Goal: Information Seeking & Learning: Check status

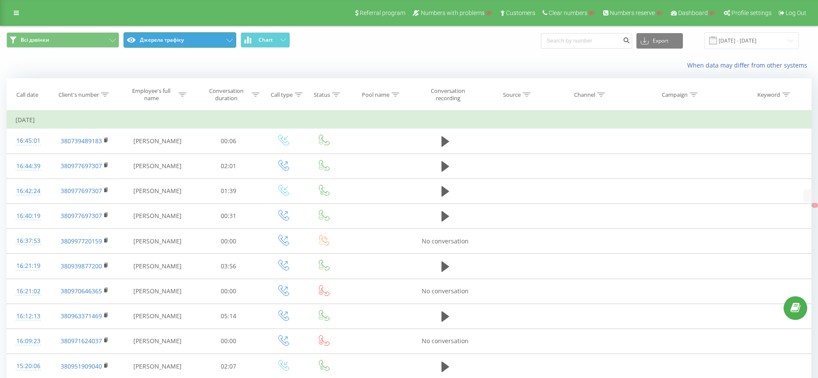
click at [165, 43] on button "Джерела трафіку" at bounding box center [180, 39] width 113 height 15
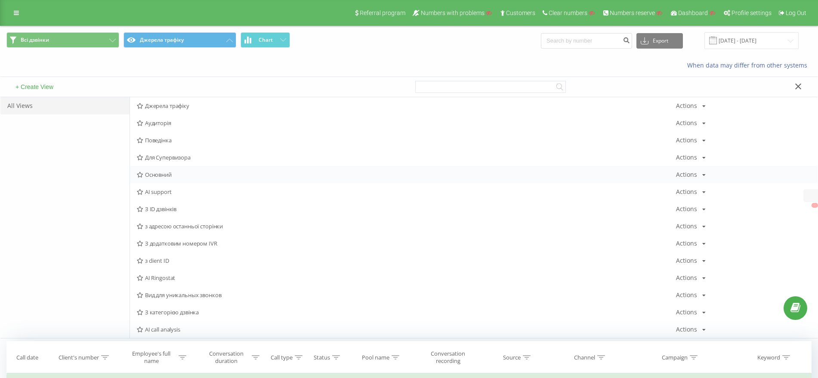
click at [164, 175] on span "Основний" at bounding box center [406, 175] width 539 height 6
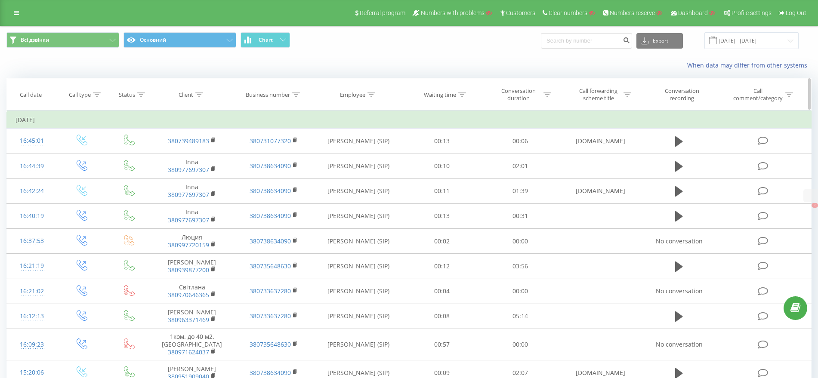
click at [626, 95] on icon at bounding box center [628, 95] width 8 height 4
click at [577, 155] on input "text" at bounding box center [601, 156] width 76 height 15
type input "Callback"
click at [623, 175] on span "OK" at bounding box center [619, 173] width 24 height 13
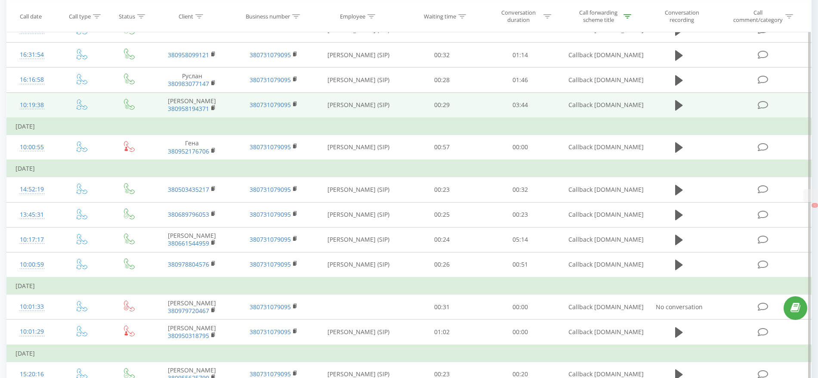
scroll to position [595, 0]
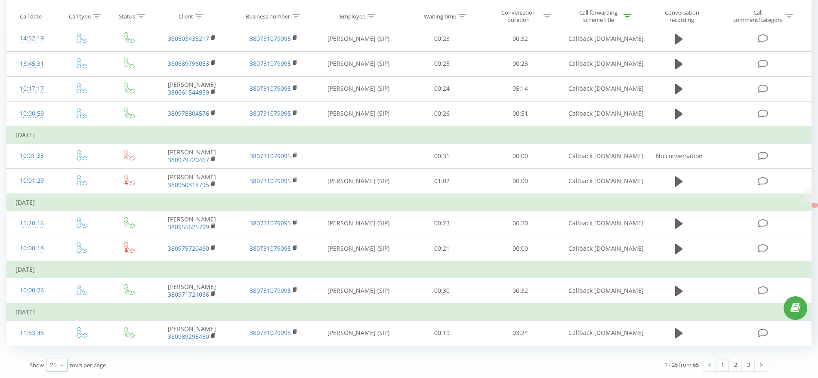
click at [62, 365] on icon at bounding box center [62, 365] width 13 height 17
click at [62, 353] on div "100" at bounding box center [56, 353] width 21 height 12
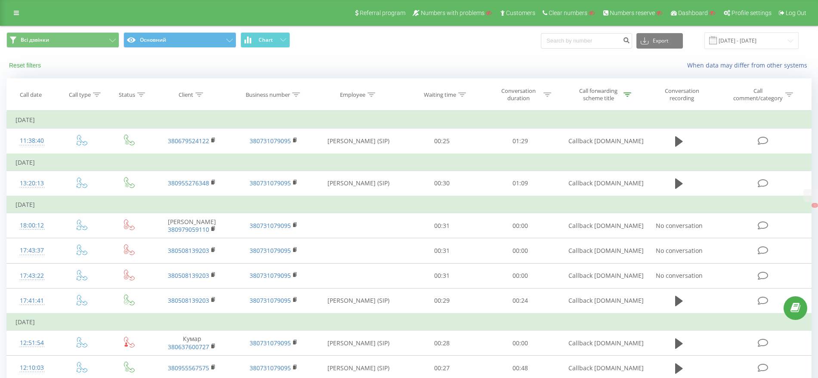
click at [32, 64] on button "Reset filters" at bounding box center [25, 66] width 39 height 8
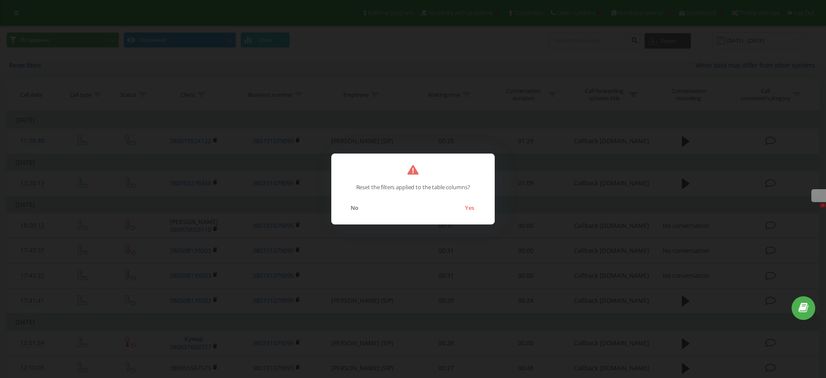
click at [483, 207] on div "No Yes" at bounding box center [412, 203] width 145 height 22
click at [471, 207] on button "Yes" at bounding box center [470, 207] width 18 height 11
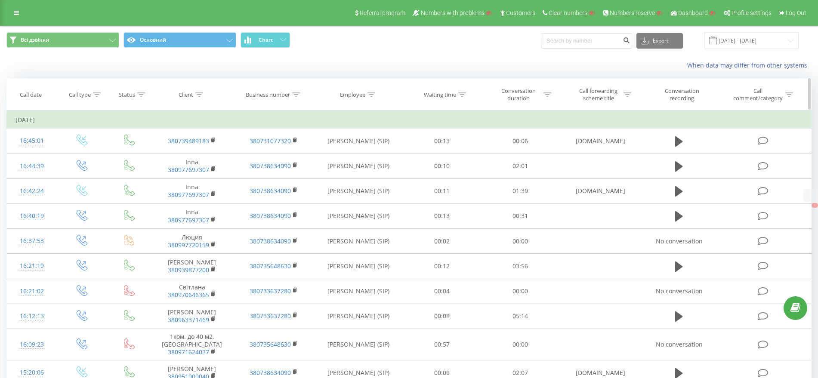
click at [96, 93] on icon at bounding box center [97, 95] width 8 height 4
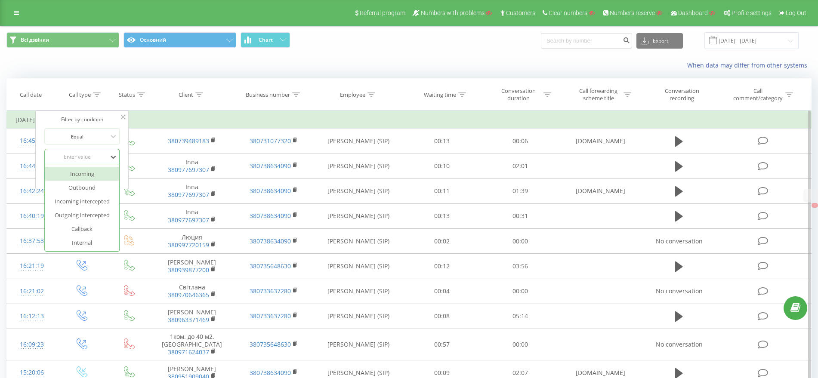
click at [79, 155] on div "Enter value" at bounding box center [77, 157] width 61 height 7
click at [83, 227] on div "Callback" at bounding box center [82, 229] width 75 height 14
click at [105, 179] on span "OK" at bounding box center [100, 174] width 24 height 13
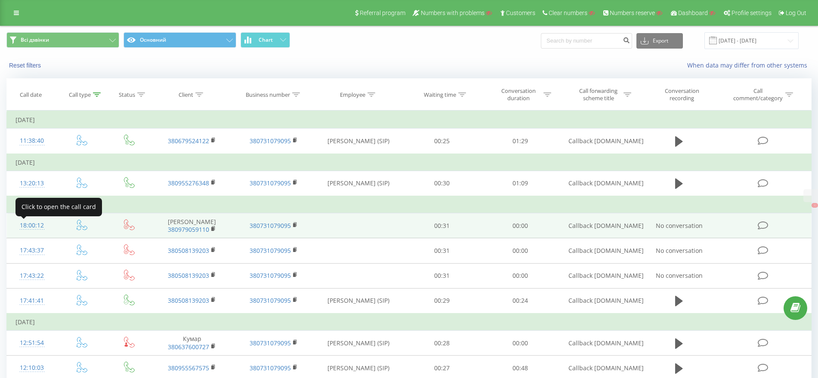
click at [26, 223] on div "18:00:12" at bounding box center [31, 225] width 33 height 17
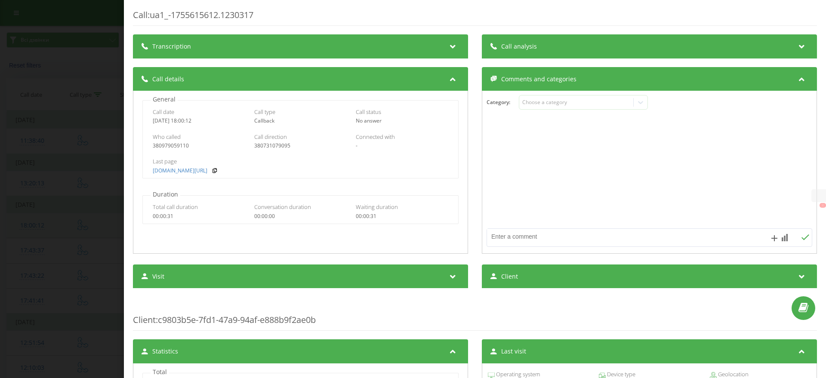
click at [26, 223] on div "Call : ua1_-1755615612.1230317 Transcription For AI analysis of future calls, c…" at bounding box center [413, 189] width 826 height 378
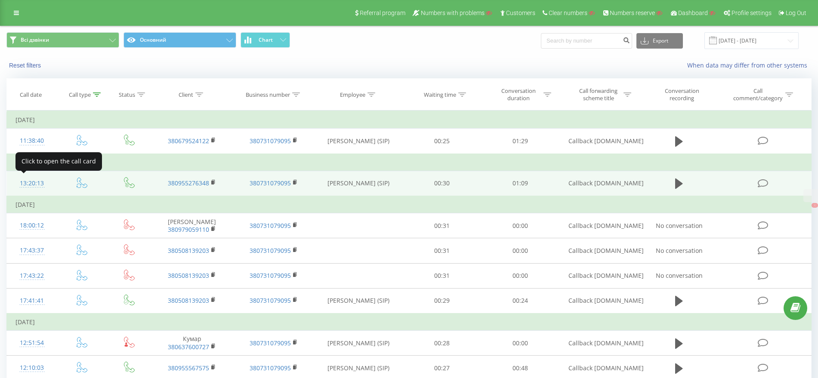
click at [33, 181] on div "13:20:13" at bounding box center [31, 183] width 33 height 17
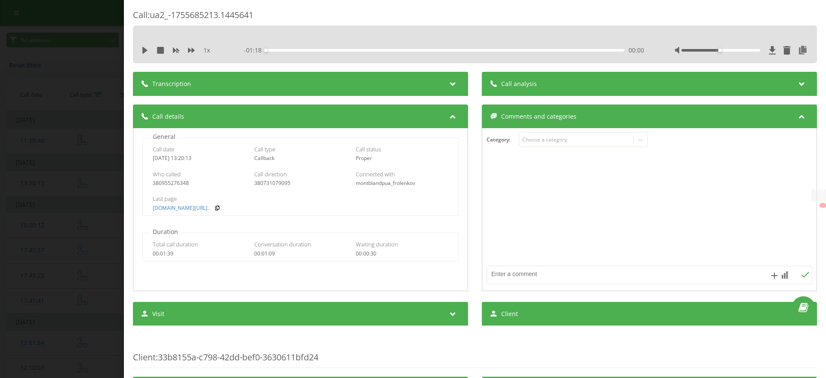
click at [25, 232] on div "Call : ua2_-1755685213.1445641 1 x - 01:18 00:00 00:00 Transcription For AI ana…" at bounding box center [413, 189] width 826 height 378
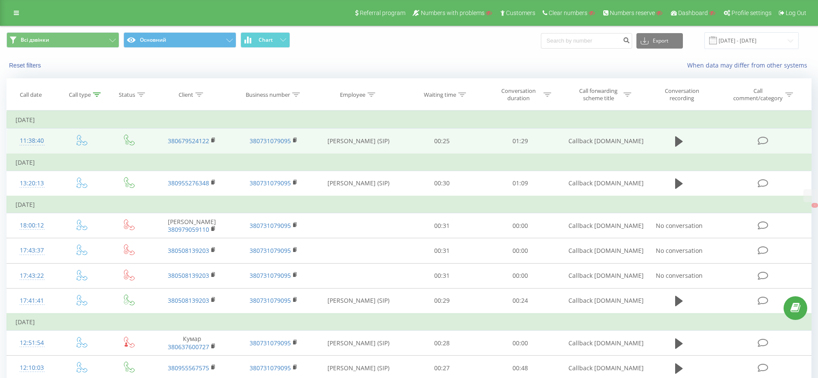
click at [30, 142] on div "11:38:40" at bounding box center [31, 141] width 33 height 17
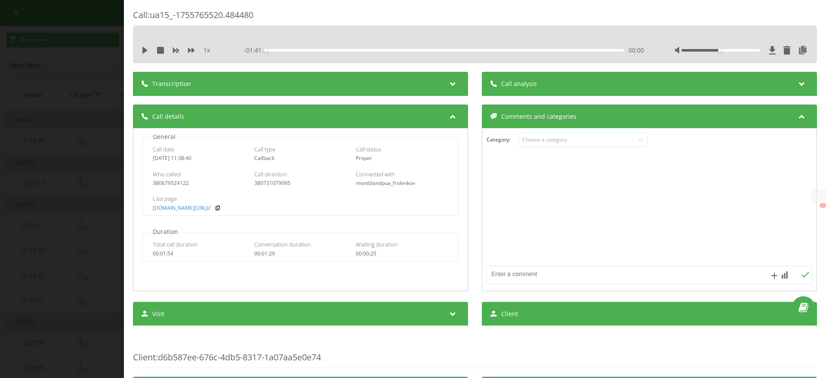
click at [0, 250] on div "Call : ua15_-1755765520.484480 1 x - 01:41 00:00 00:00 Transcription For AI ana…" at bounding box center [413, 189] width 826 height 378
